Goal: Use online tool/utility: Use online tool/utility

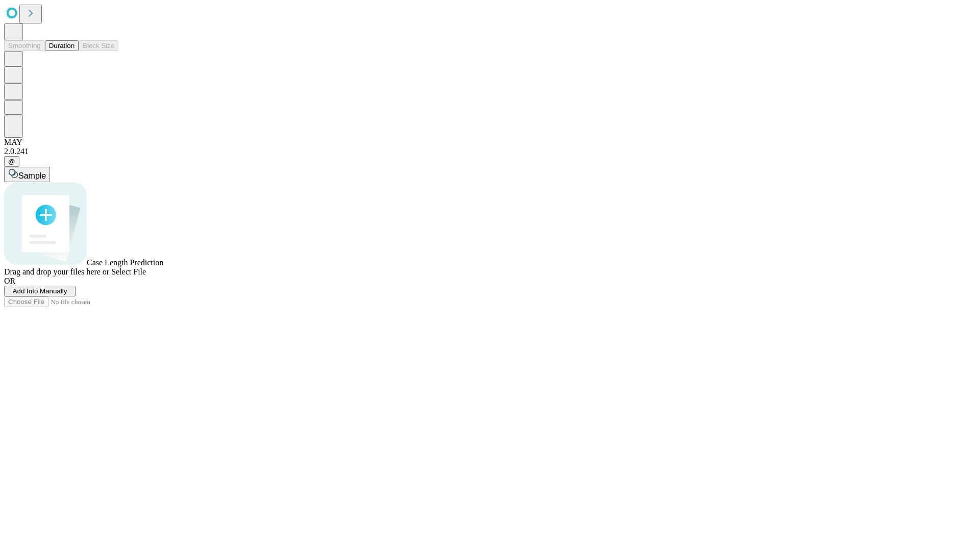
click at [75, 51] on button "Duration" at bounding box center [62, 45] width 34 height 11
click at [67, 295] on span "Add Info Manually" at bounding box center [40, 291] width 55 height 8
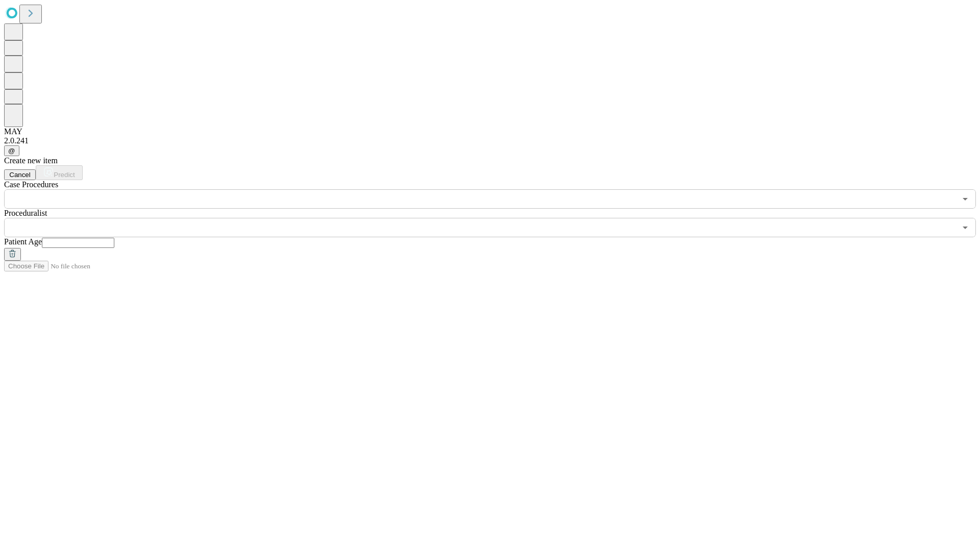
click at [114, 238] on input "text" at bounding box center [78, 243] width 72 height 10
type input "**"
click at [497, 218] on input "text" at bounding box center [480, 227] width 952 height 19
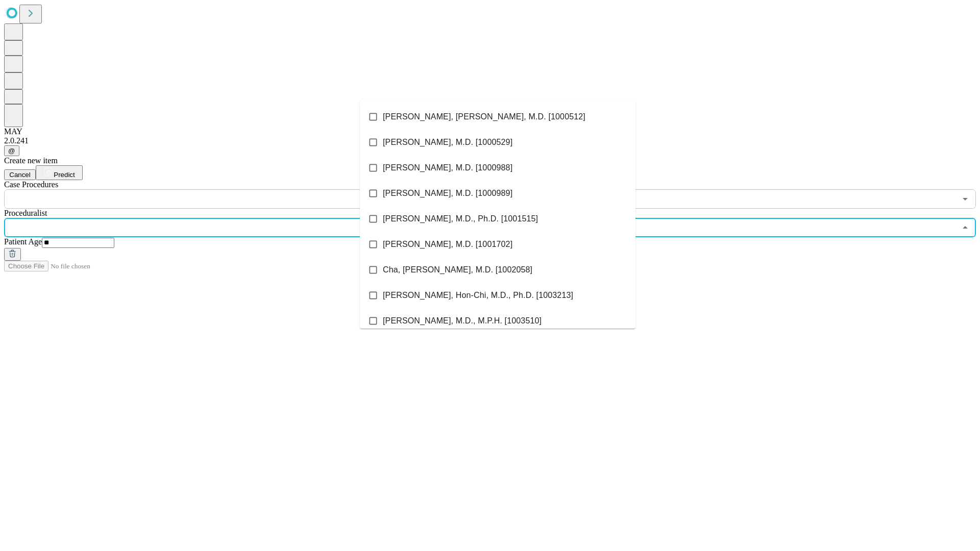
click at [498, 117] on li "[PERSON_NAME], [PERSON_NAME], M.D. [1000512]" at bounding box center [498, 117] width 276 height 26
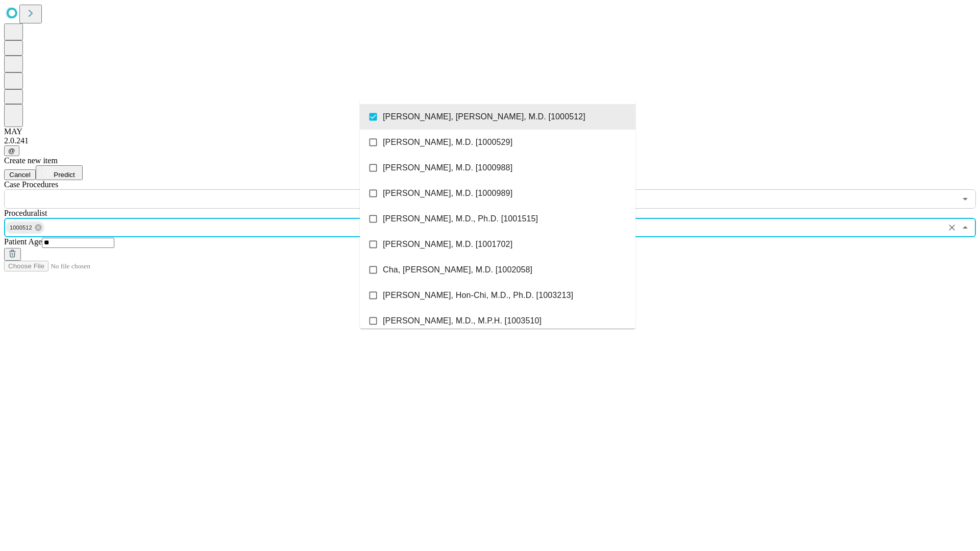
click at [214, 189] on input "text" at bounding box center [480, 198] width 952 height 19
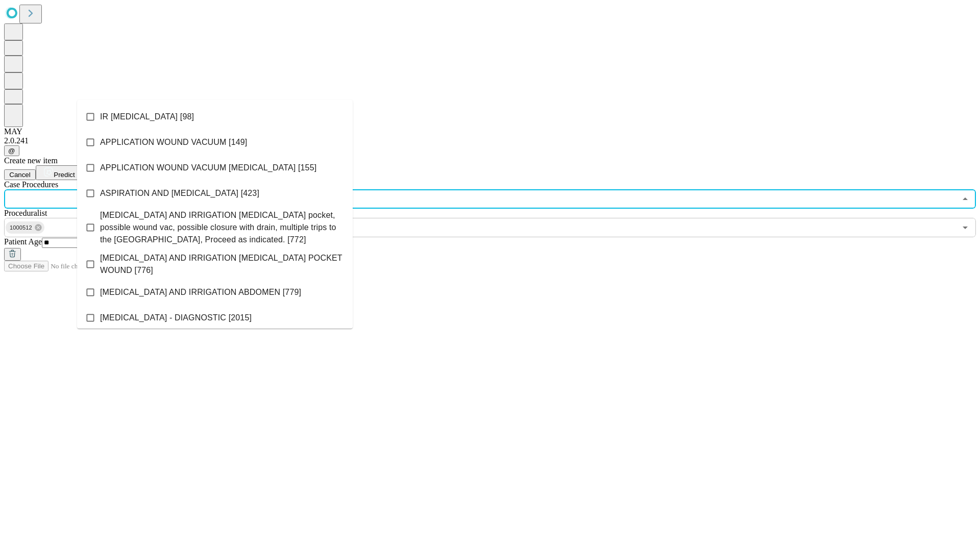
click at [215, 117] on li "IR [MEDICAL_DATA] [98]" at bounding box center [215, 117] width 276 height 26
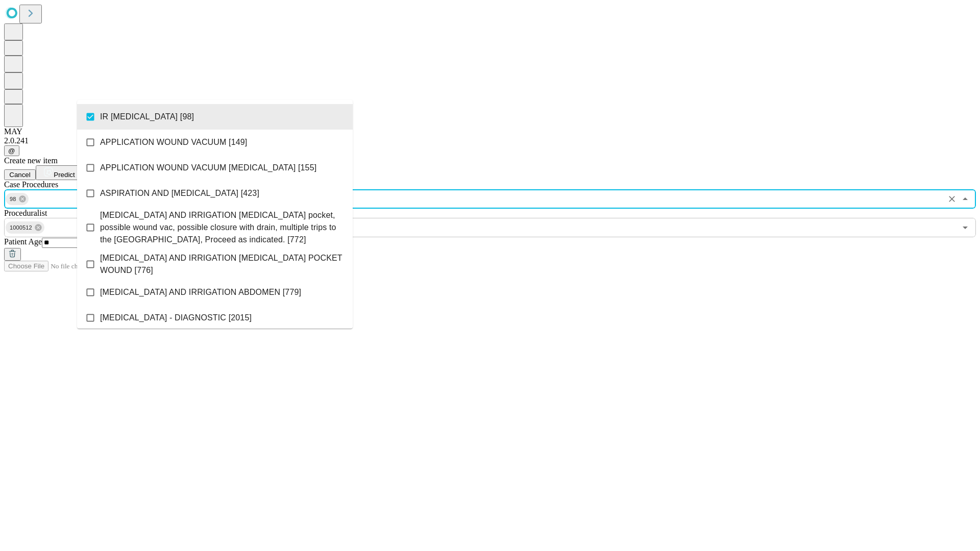
click at [75, 171] on span "Predict" at bounding box center [64, 175] width 21 height 8
